Goal: Task Accomplishment & Management: Use online tool/utility

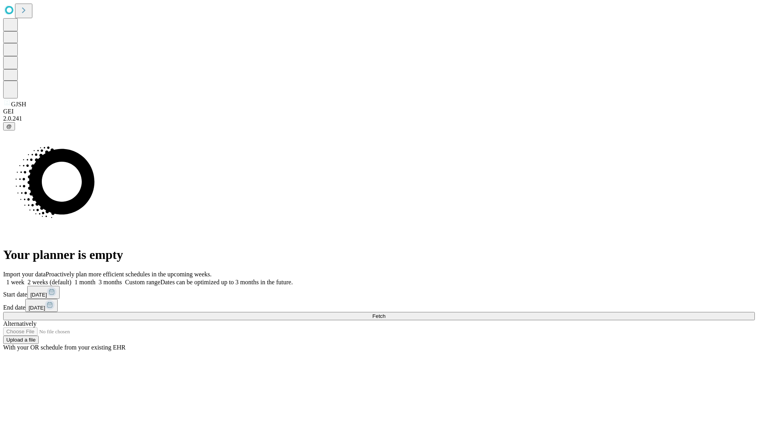
click at [385, 313] on span "Fetch" at bounding box center [378, 316] width 13 height 6
